Goal: Task Accomplishment & Management: Complete application form

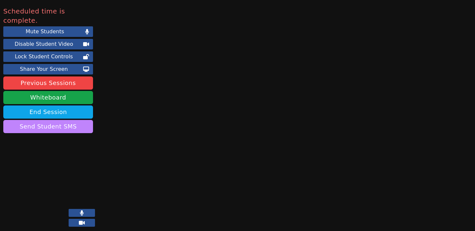
click at [65, 120] on button "Send Student SMS" at bounding box center [48, 126] width 90 height 13
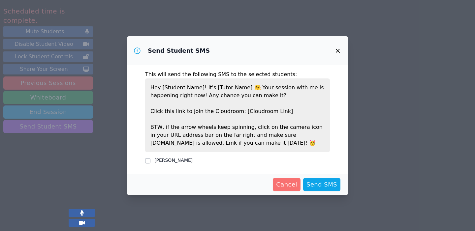
click at [290, 185] on span "Cancel" at bounding box center [286, 184] width 21 height 9
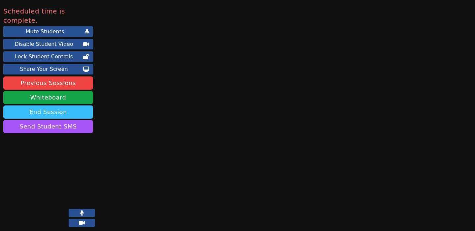
click at [69, 106] on button "End Session" at bounding box center [48, 112] width 90 height 13
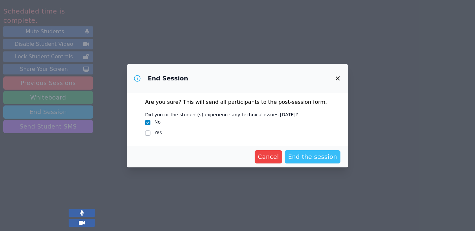
click at [315, 156] on span "End the session" at bounding box center [312, 157] width 49 height 9
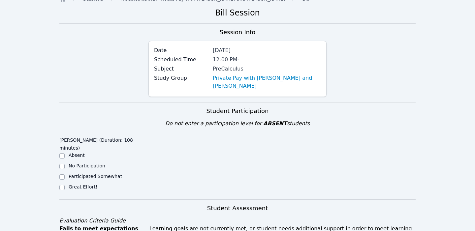
scroll to position [33, 0]
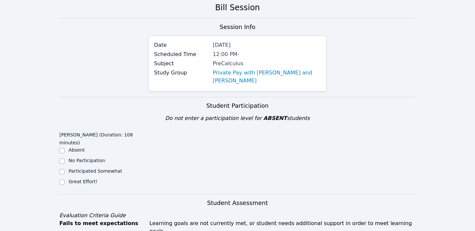
click at [87, 179] on label "Great Effort!" at bounding box center [83, 181] width 29 height 5
click at [65, 180] on input "Great Effort!" at bounding box center [61, 182] width 5 height 5
checkbox input "true"
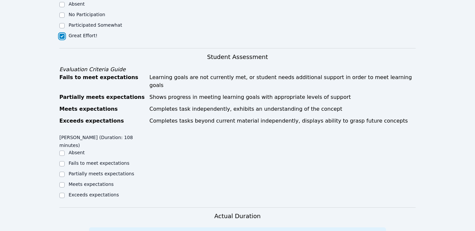
scroll to position [180, 0]
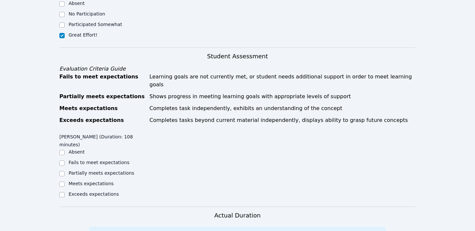
click at [91, 181] on label "Meets expectations" at bounding box center [91, 183] width 45 height 5
click at [65, 182] on input "Meets expectations" at bounding box center [61, 184] width 5 height 5
checkbox input "true"
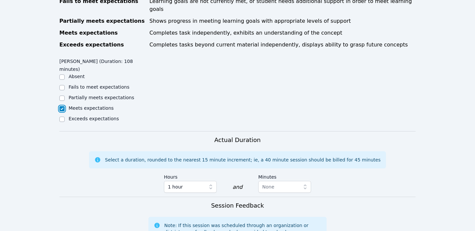
scroll to position [285, 0]
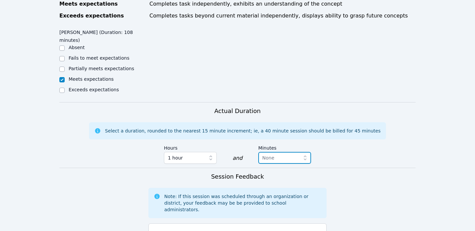
click at [270, 155] on span "None" at bounding box center [268, 157] width 12 height 5
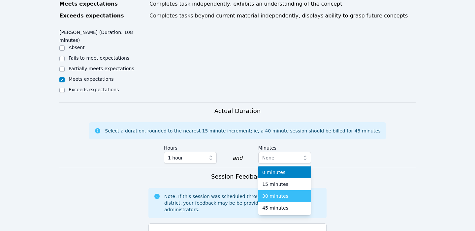
click at [271, 205] on span "45 minutes" at bounding box center [275, 208] width 26 height 7
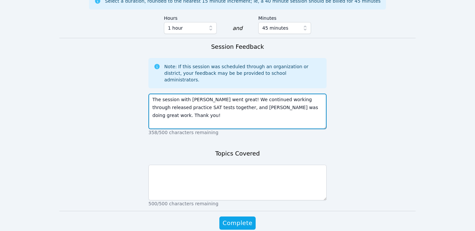
type textarea "The session with Levi went great! We continued working through released practic…"
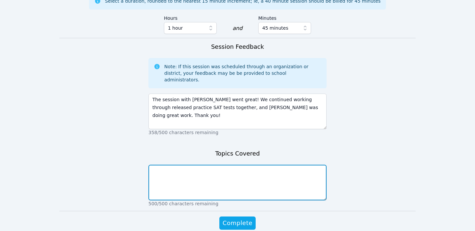
click at [234, 165] on textarea at bounding box center [238, 183] width 178 height 36
click at [233, 165] on textarea "SAT English: standards and conventions SAT MATH: linear relationships, geoemtry…" at bounding box center [238, 183] width 178 height 36
click at [267, 165] on textarea "SAT English: standards and conventions SAT MATH: linear relationships, geometry…" at bounding box center [238, 183] width 178 height 36
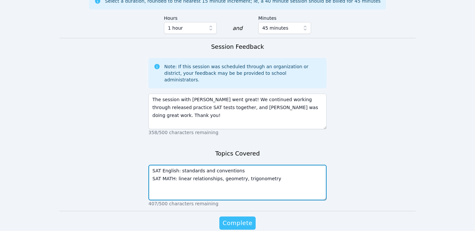
type textarea "SAT English: standards and conventions SAT MATH: linear relationships, geometry…"
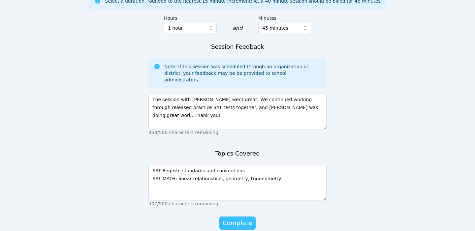
click at [233, 219] on span "Complete" at bounding box center [238, 223] width 30 height 9
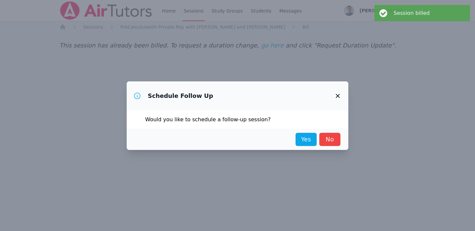
scroll to position [0, 0]
click at [324, 141] on link "No" at bounding box center [330, 139] width 21 height 13
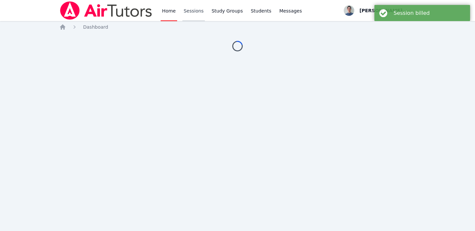
click at [191, 15] on link "Sessions" at bounding box center [194, 10] width 23 height 21
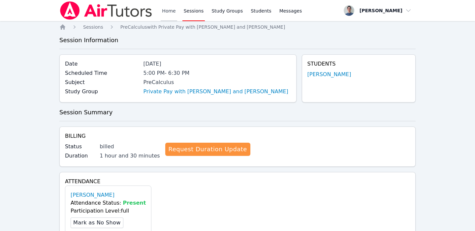
click at [170, 12] on link "Home" at bounding box center [169, 10] width 16 height 21
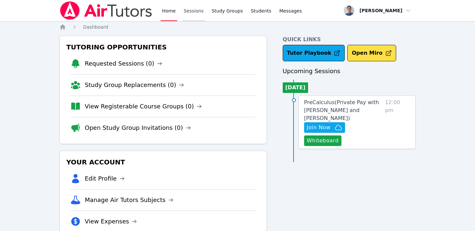
click at [192, 12] on link "Sessions" at bounding box center [194, 10] width 23 height 21
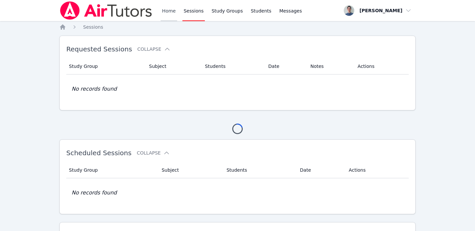
click at [173, 8] on link "Home" at bounding box center [169, 10] width 16 height 21
